Goal: Find specific page/section: Find specific page/section

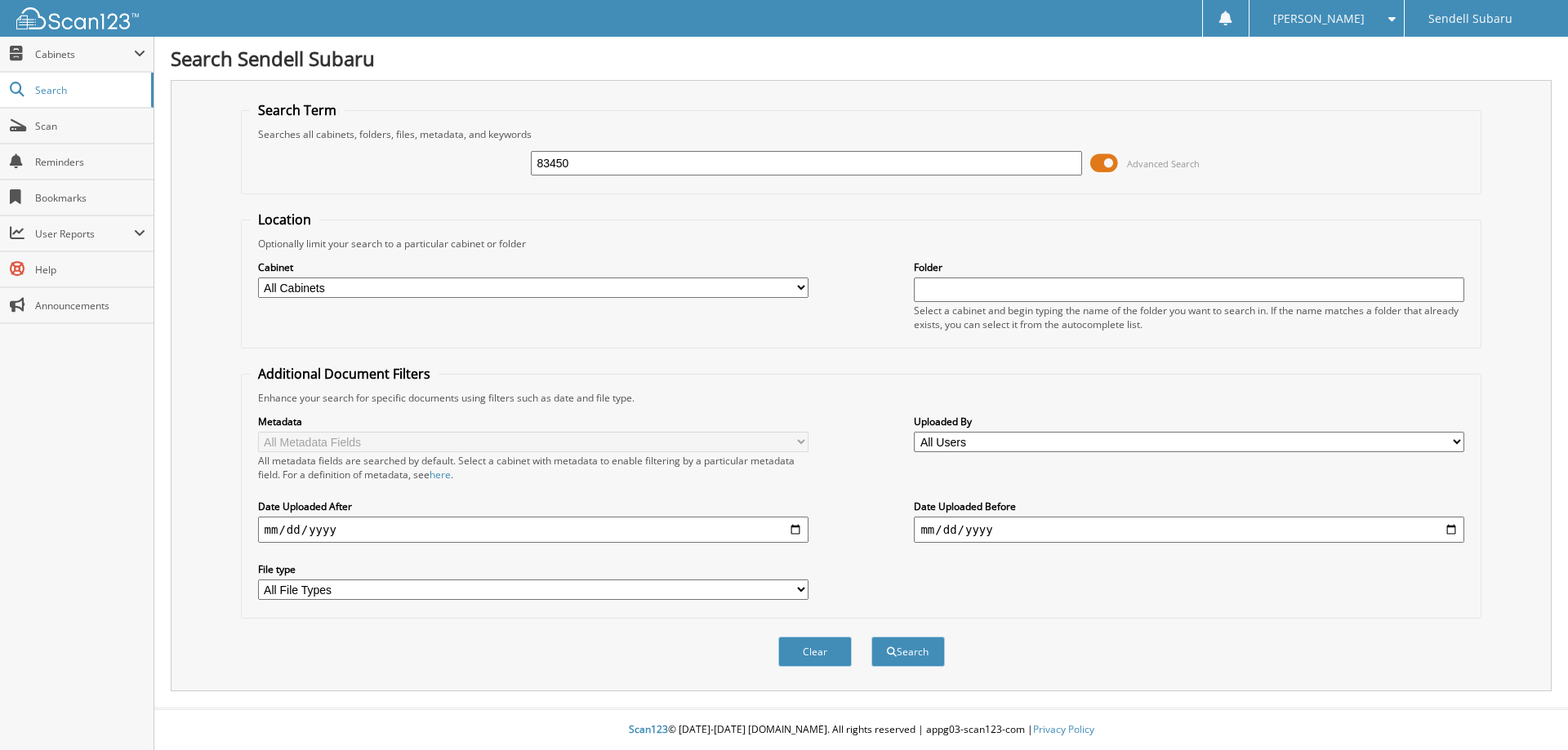
type input "83450"
click at [872, 637] on button "Search" at bounding box center [908, 652] width 74 height 30
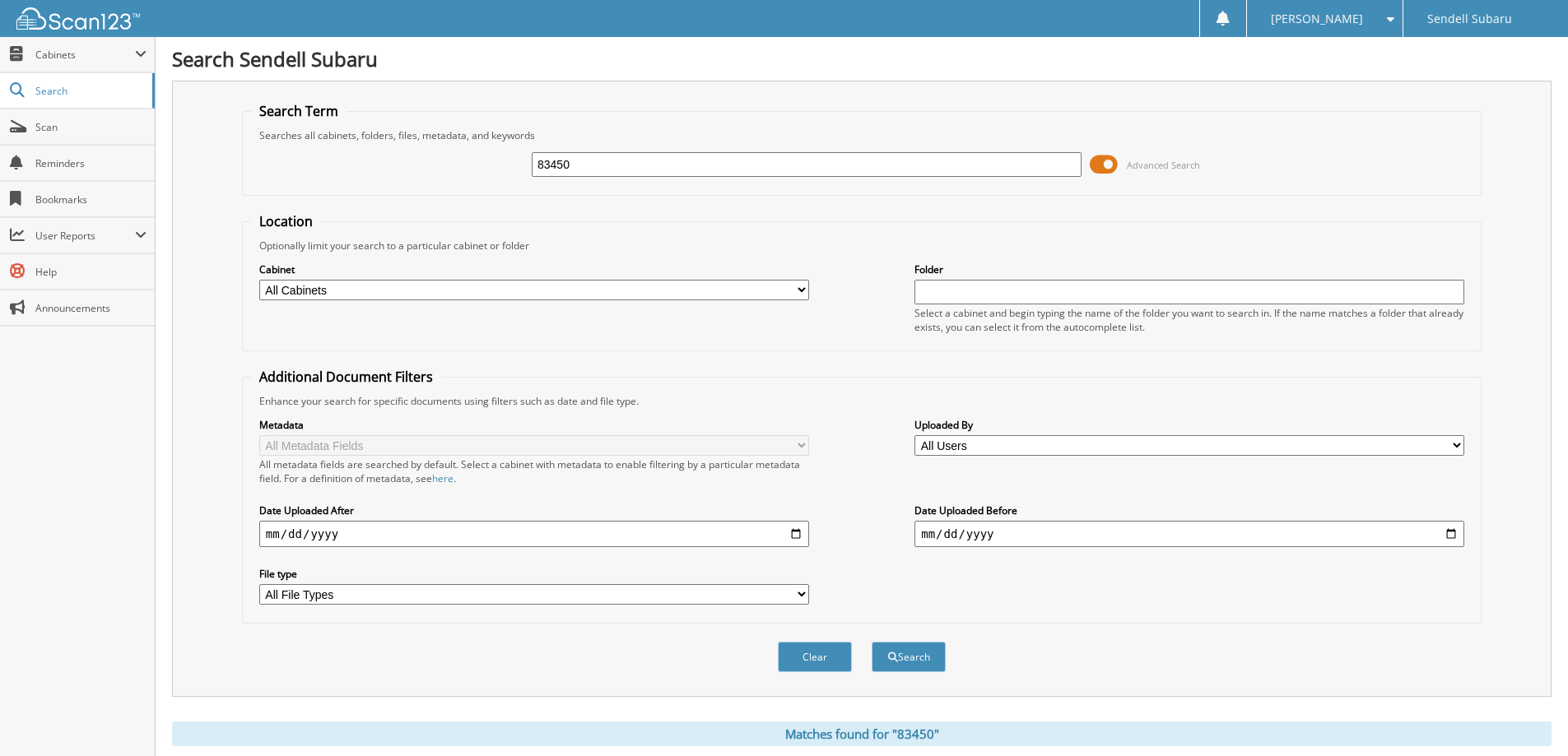
click at [1112, 159] on span at bounding box center [1103, 164] width 28 height 25
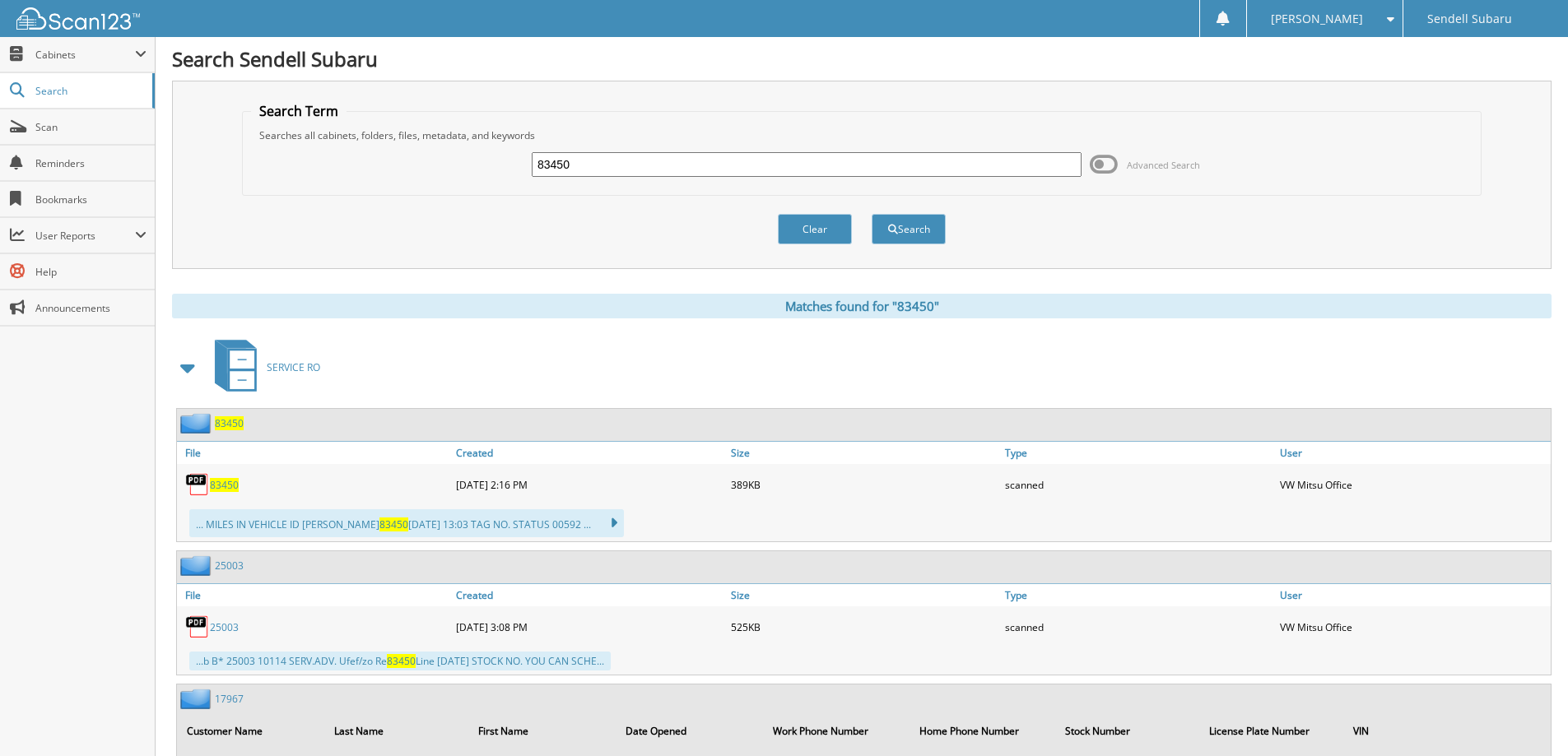
click at [618, 165] on input "83450" at bounding box center [807, 164] width 550 height 25
type input "83452"
click at [872, 214] on button "Search" at bounding box center [908, 229] width 74 height 30
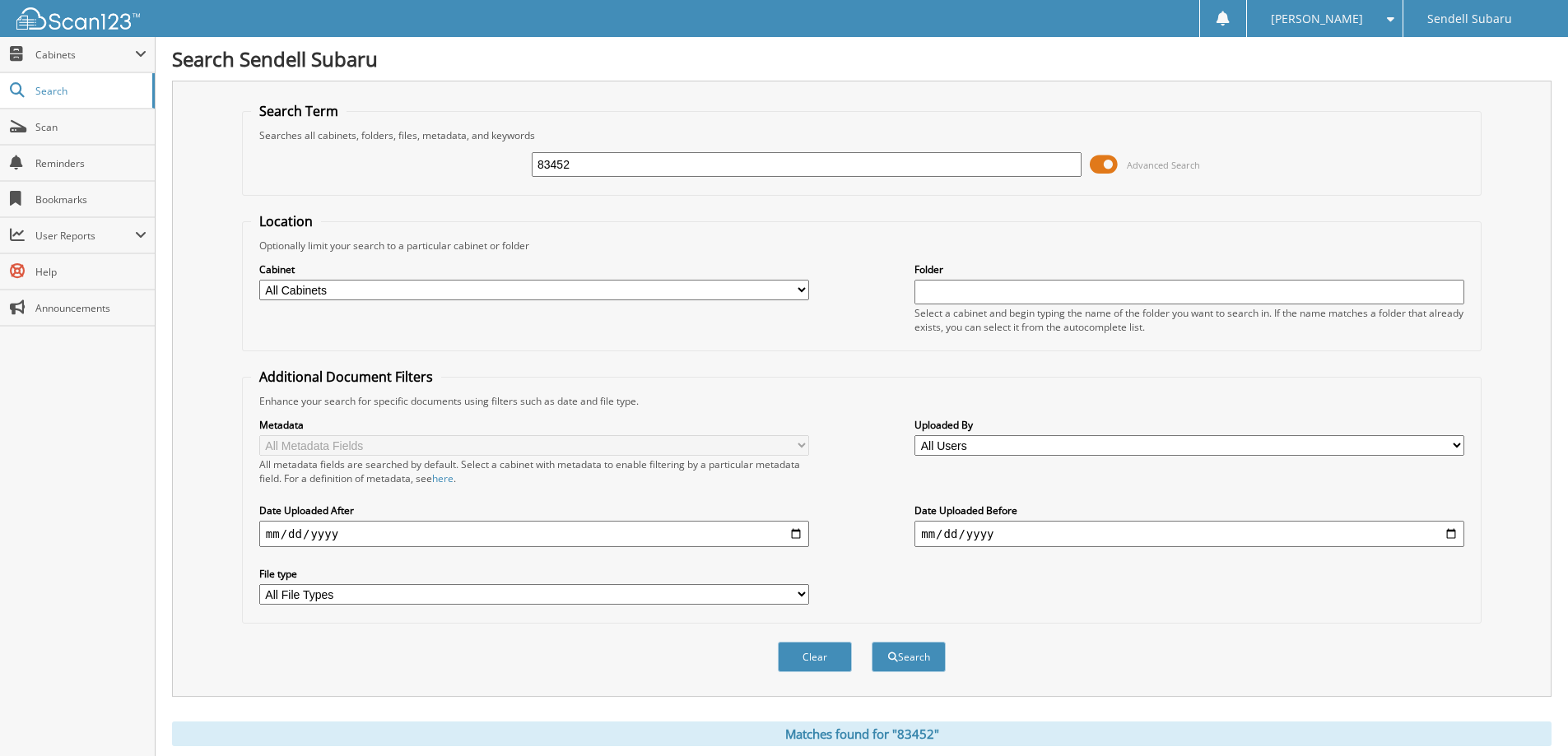
click at [1111, 162] on span at bounding box center [1103, 164] width 28 height 25
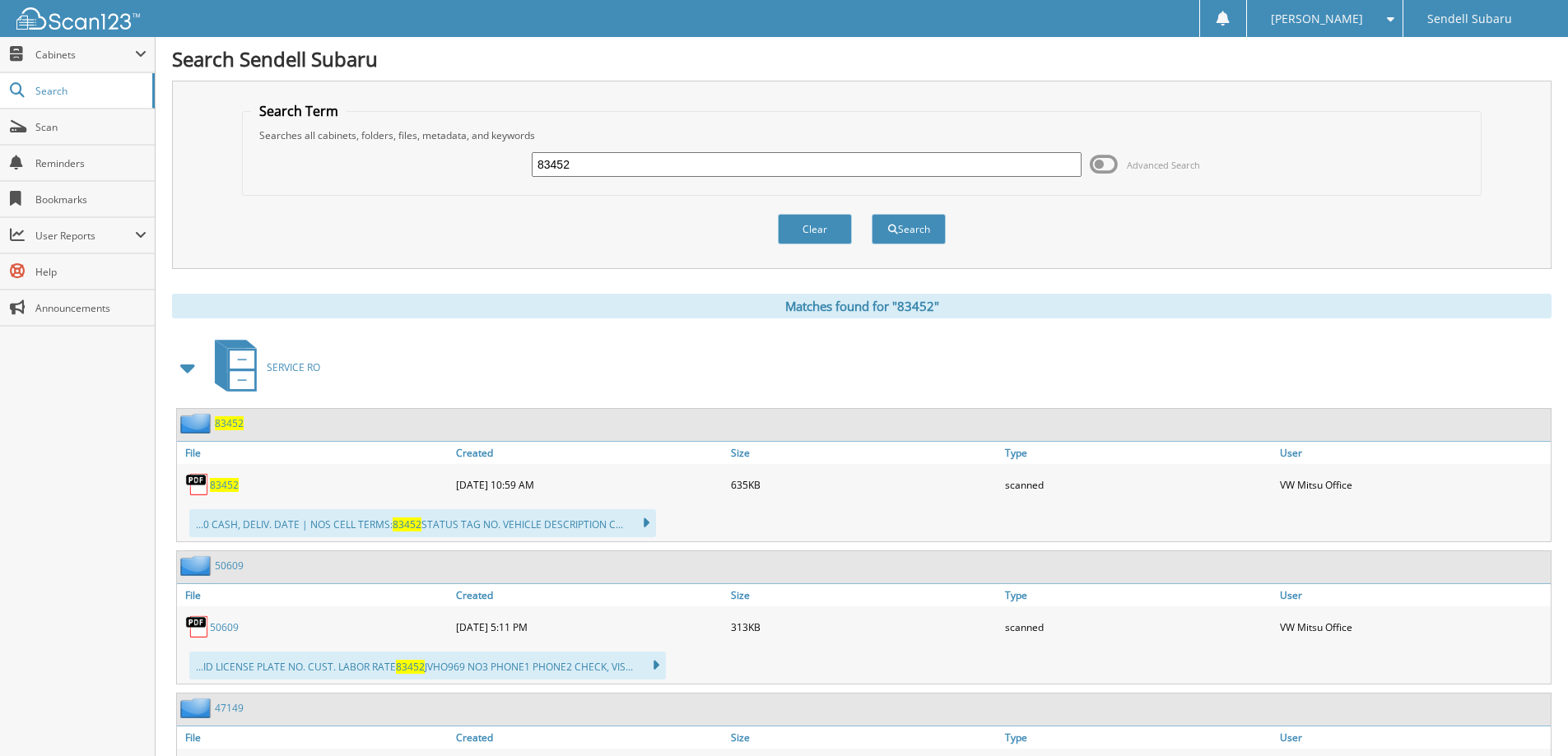
click at [209, 482] on img at bounding box center [197, 484] width 25 height 25
click at [211, 486] on span "83452" at bounding box center [223, 485] width 28 height 14
